Goal: Transaction & Acquisition: Purchase product/service

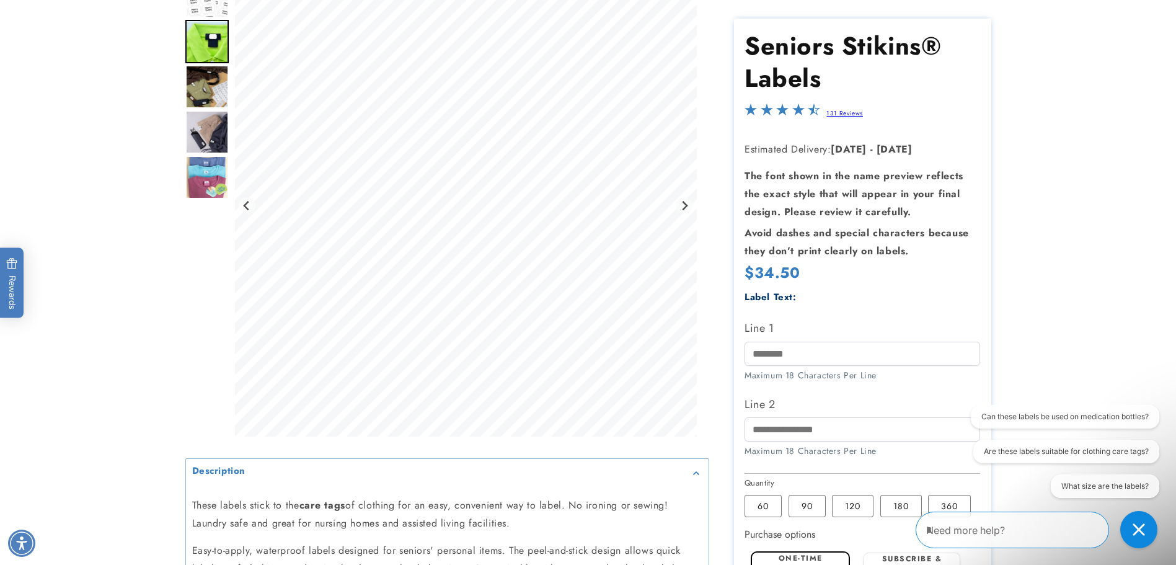
scroll to position [166, 0]
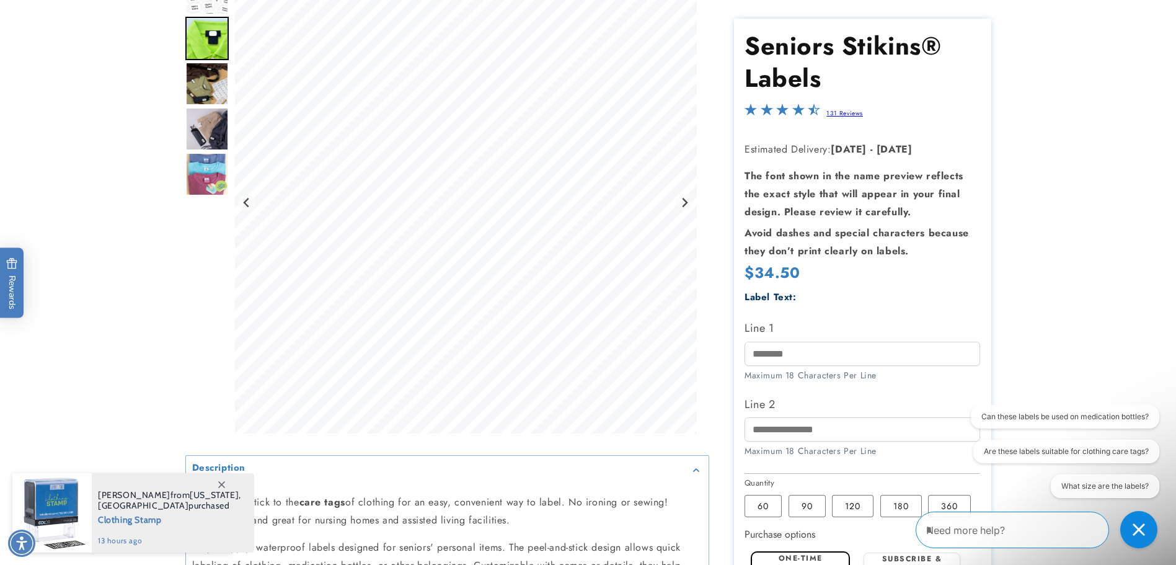
click at [205, 84] on img "Go to slide 3" at bounding box center [206, 83] width 43 height 43
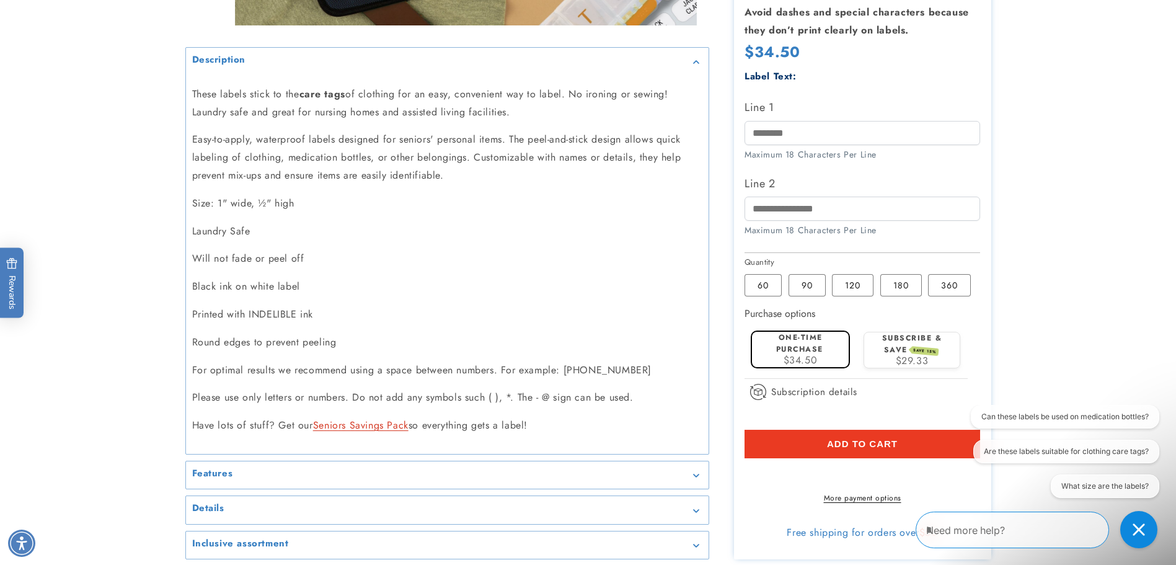
scroll to position [579, 0]
